Goal: Find specific page/section: Find specific page/section

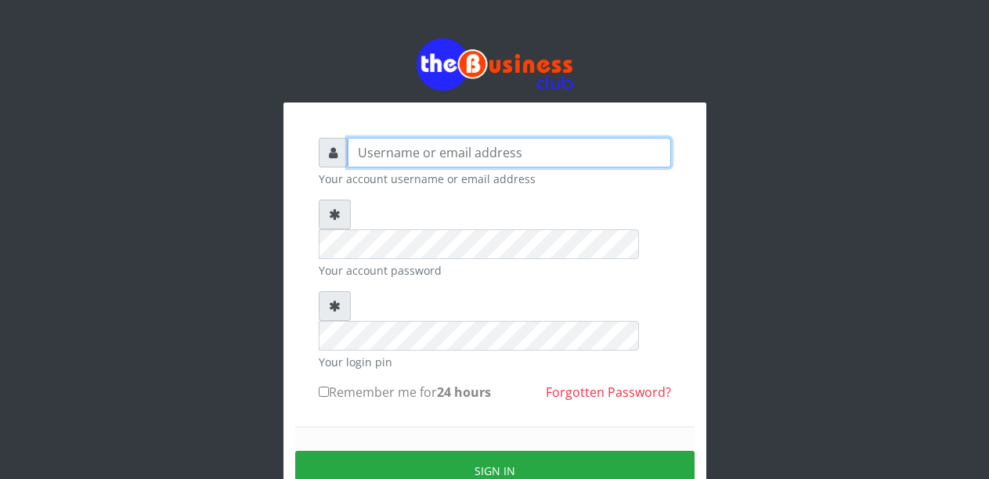
click at [490, 157] on input "text" at bounding box center [509, 153] width 323 height 30
type input "Malamsidi3030"
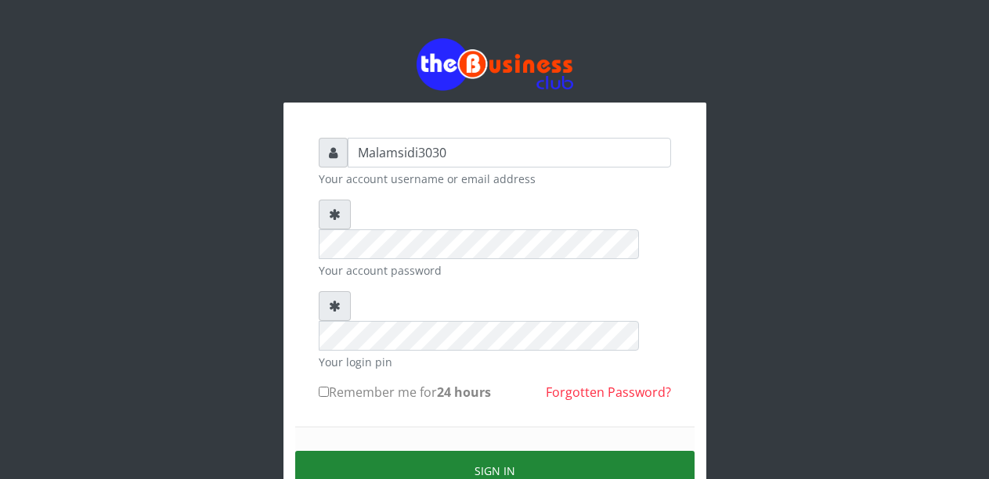
click at [489, 451] on button "Sign in" at bounding box center [494, 471] width 399 height 40
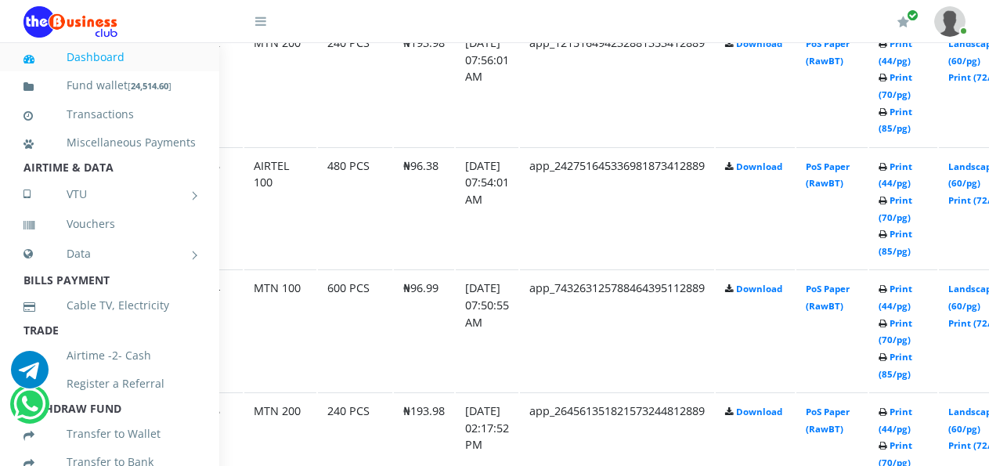
scroll to position [1088, 74]
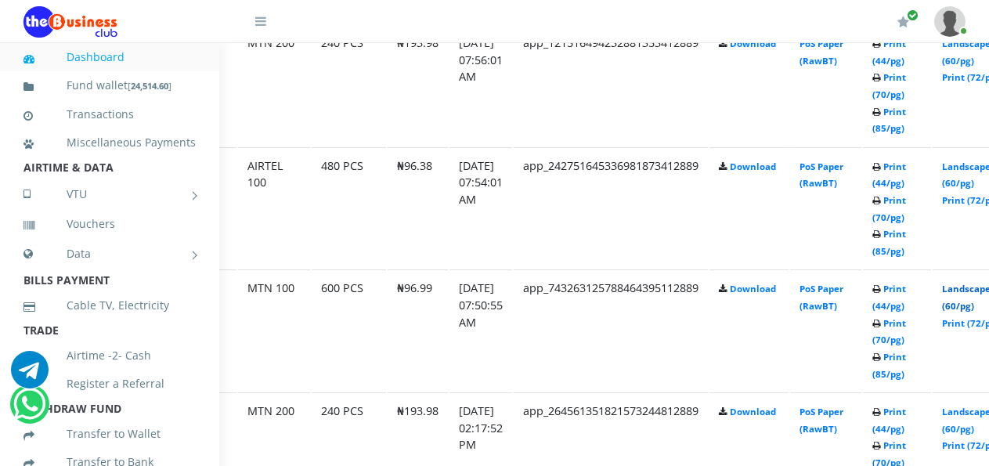
click at [970, 297] on link "Landscape (60/pg)" at bounding box center [966, 297] width 49 height 29
click at [970, 168] on link "Landscape (60/pg)" at bounding box center [966, 174] width 49 height 29
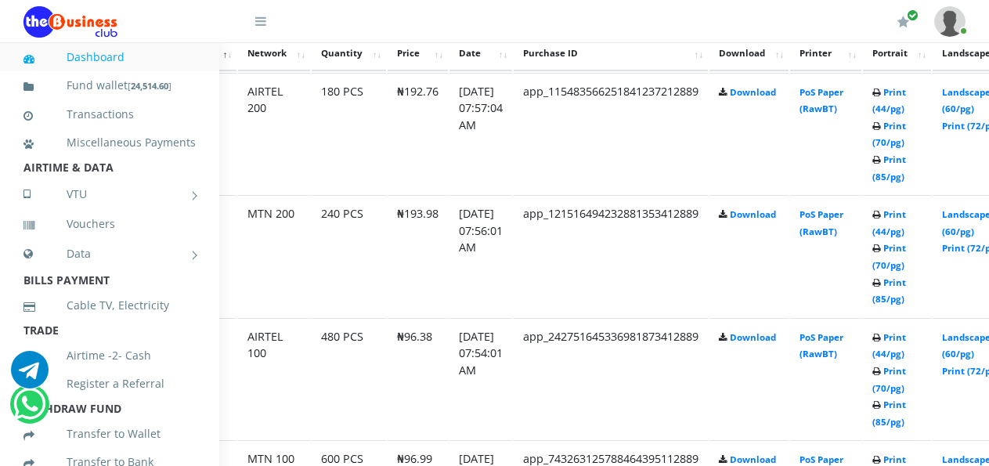
scroll to position [905, 74]
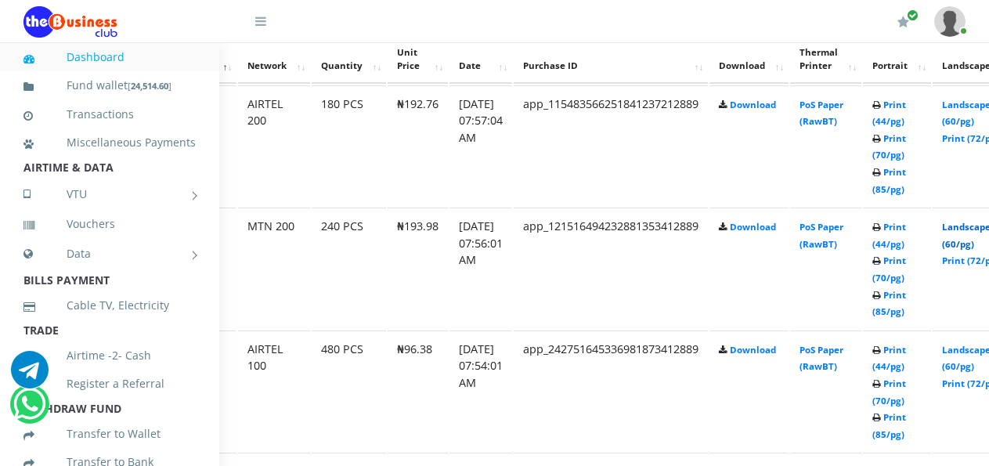
click at [967, 230] on link "Landscape (60/pg)" at bounding box center [966, 235] width 49 height 29
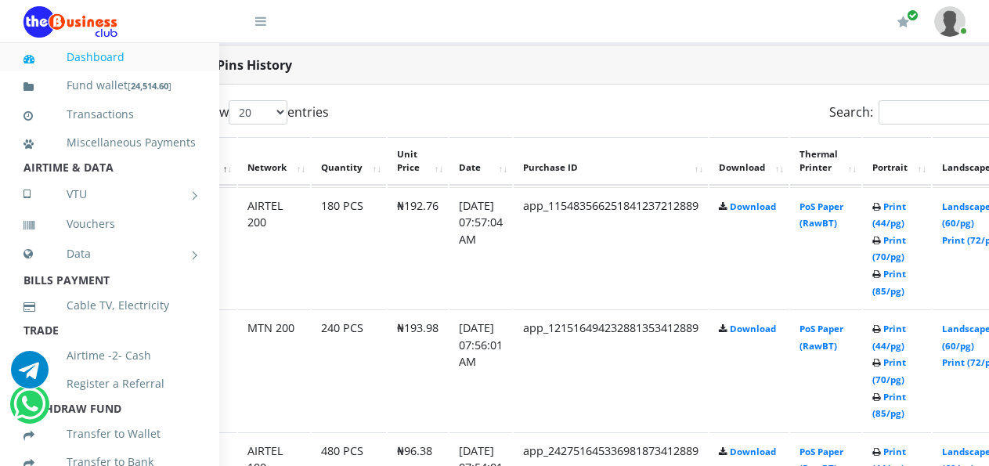
scroll to position [797, 74]
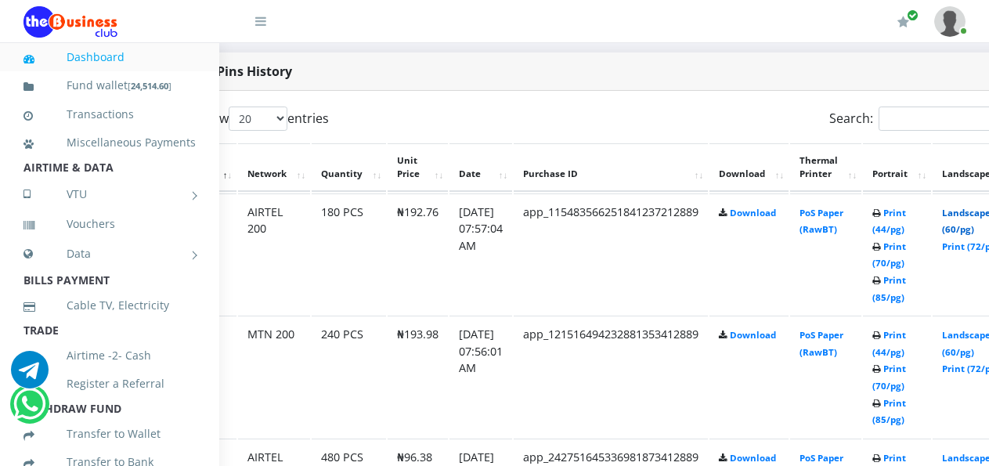
click at [969, 214] on link "Landscape (60/pg)" at bounding box center [966, 221] width 49 height 29
click at [903, 215] on link "Print (44/pg)" at bounding box center [889, 221] width 34 height 29
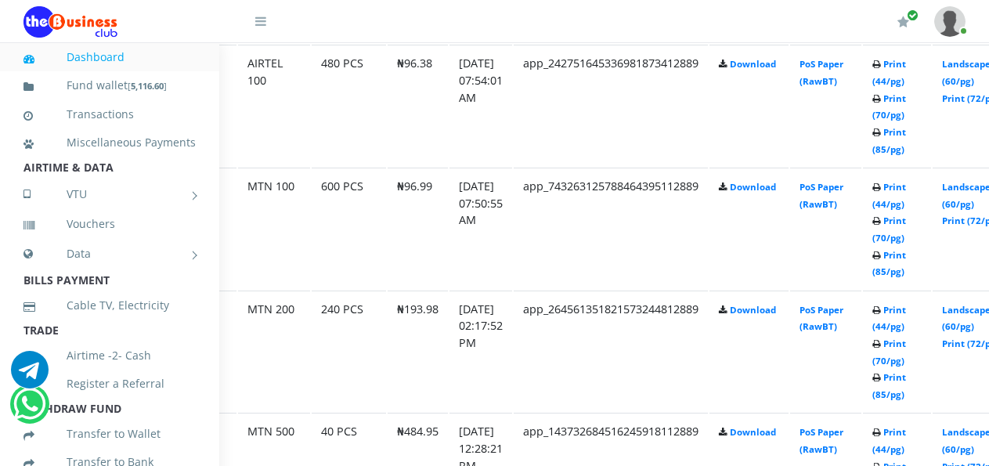
scroll to position [1345, 74]
